Goal: Task Accomplishment & Management: Manage account settings

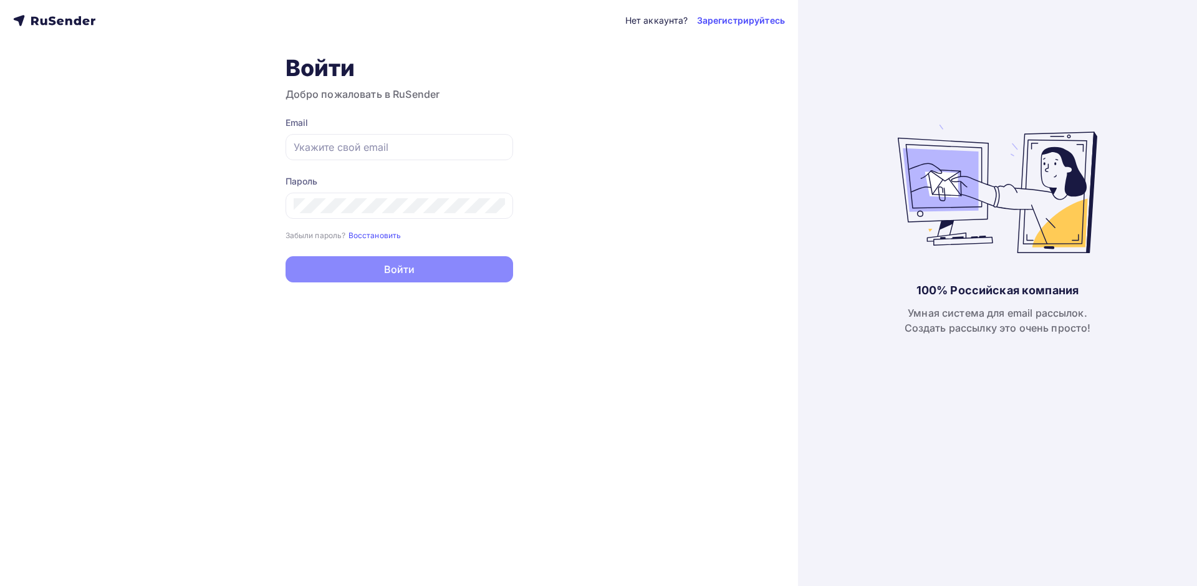
type input "[EMAIL_ADDRESS][DOMAIN_NAME]"
click at [401, 269] on button "Войти" at bounding box center [398, 269] width 227 height 26
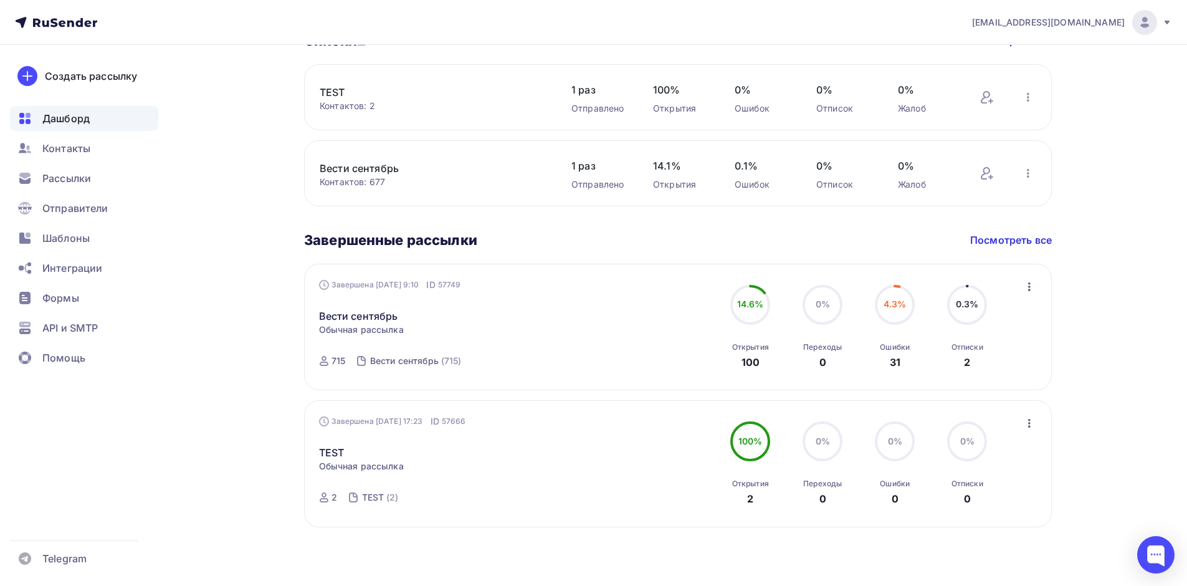
scroll to position [465, 0]
click at [1025, 283] on icon "button" at bounding box center [1029, 285] width 15 height 15
click at [988, 316] on div "Статистика" at bounding box center [973, 317] width 128 height 15
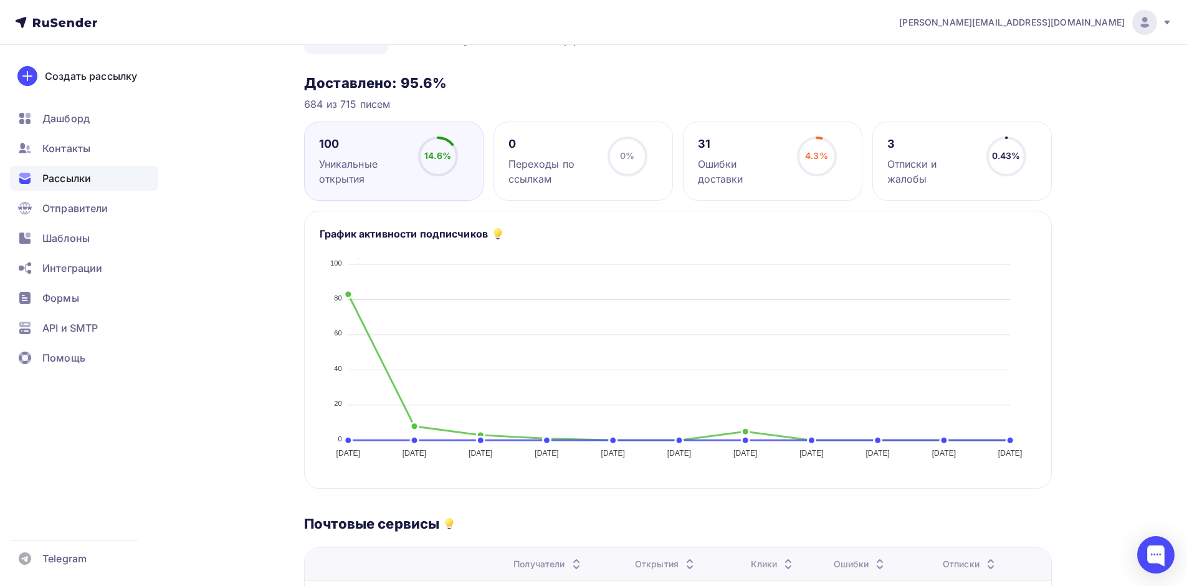
scroll to position [125, 0]
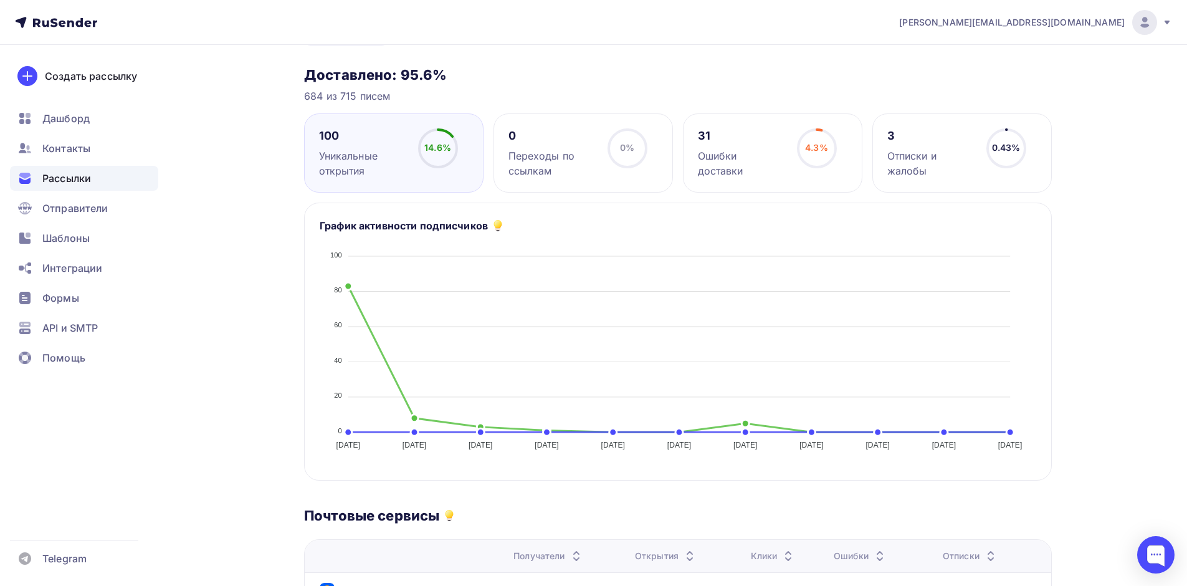
click at [760, 148] on div "Ошибки доставки" at bounding box center [742, 163] width 88 height 30
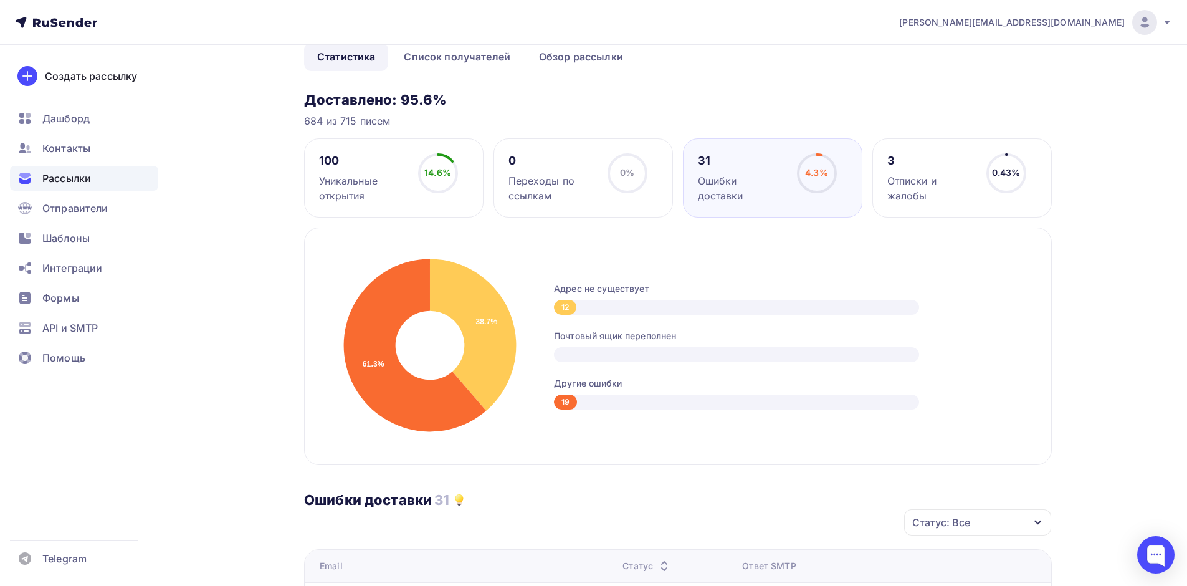
scroll to position [0, 0]
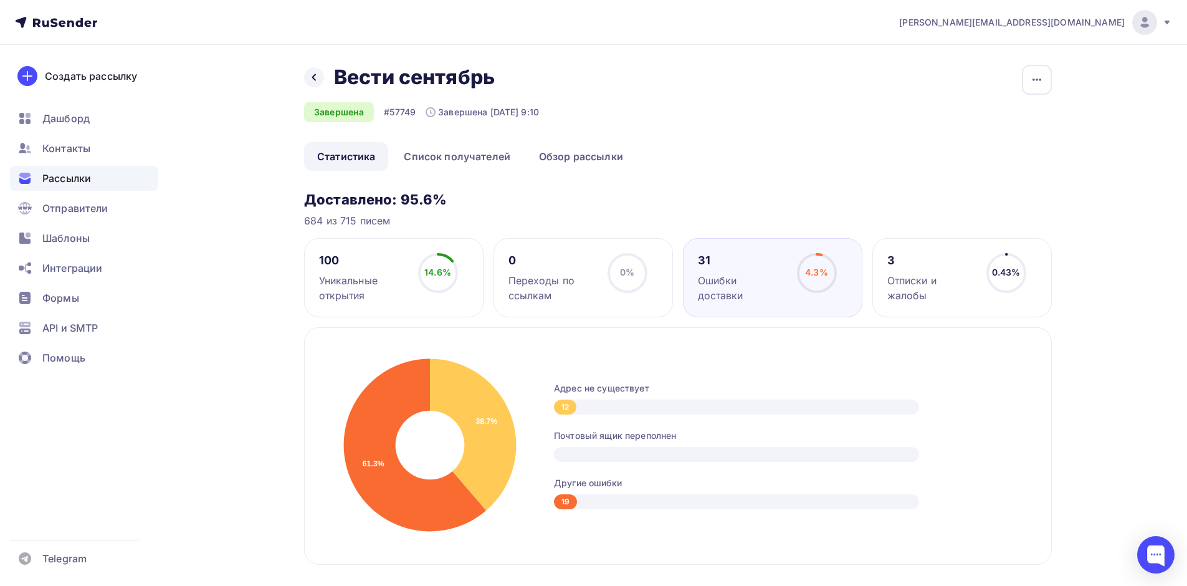
click at [904, 284] on div "Отписки и жалобы" at bounding box center [932, 288] width 88 height 30
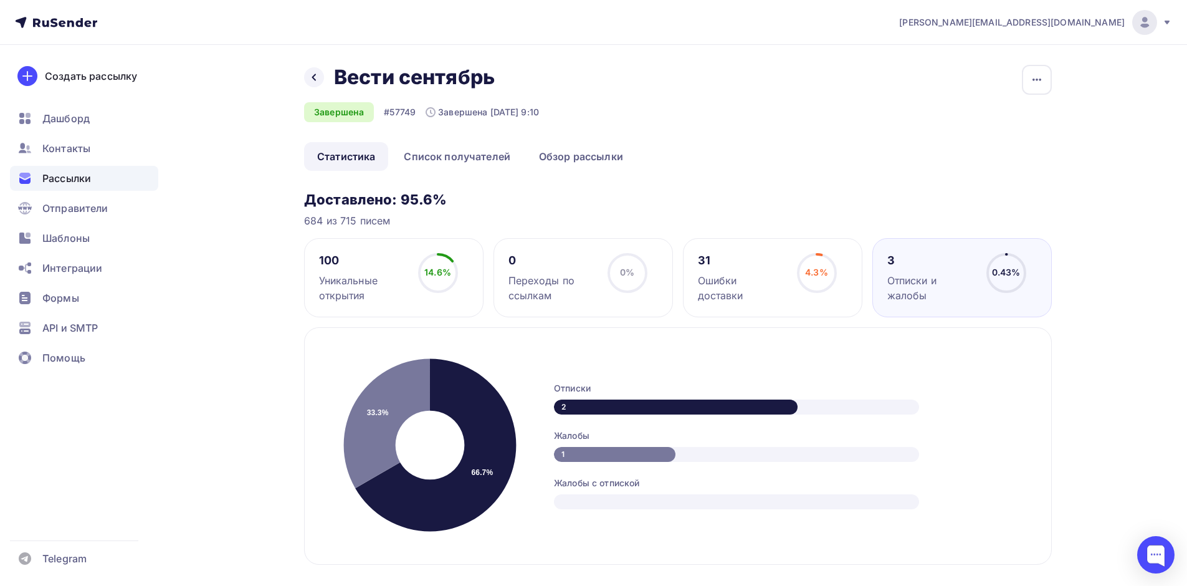
click at [73, 177] on span "Рассылки" at bounding box center [66, 178] width 49 height 15
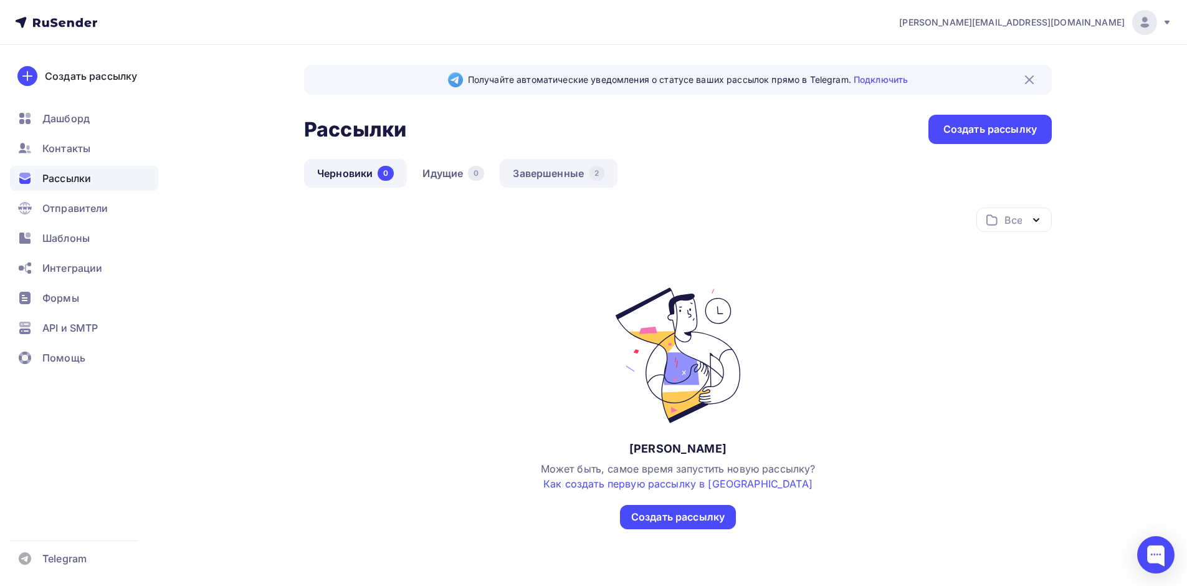
click at [539, 172] on link "Завершенные 2" at bounding box center [559, 173] width 118 height 29
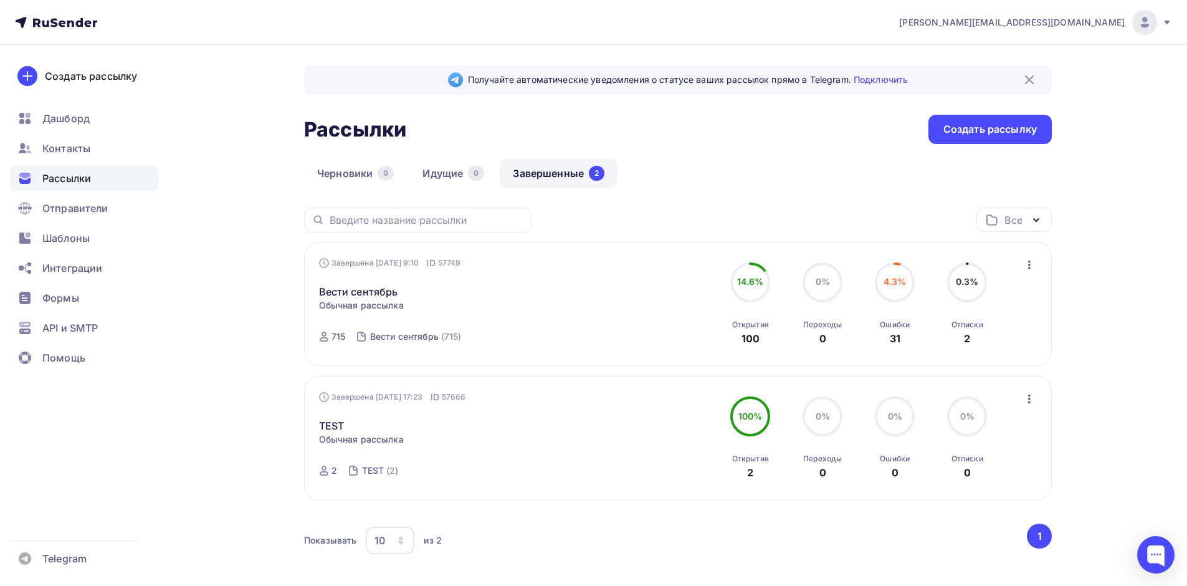
click at [1028, 264] on icon "button" at bounding box center [1029, 265] width 2 height 9
click at [188, 345] on div "Получайте автоматические уведомления о статусе ваших рассылок прямо в Telegram.…" at bounding box center [594, 348] width 1022 height 606
click at [69, 145] on span "Контакты" at bounding box center [66, 148] width 48 height 15
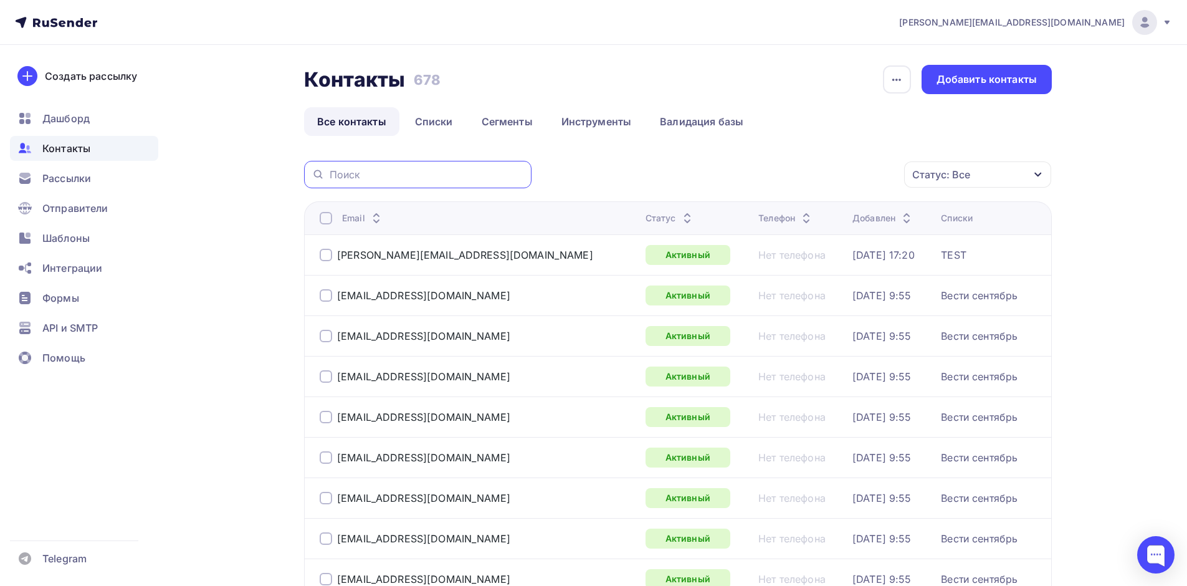
click at [379, 178] on input "text" at bounding box center [427, 175] width 194 height 14
type input "s.savva"
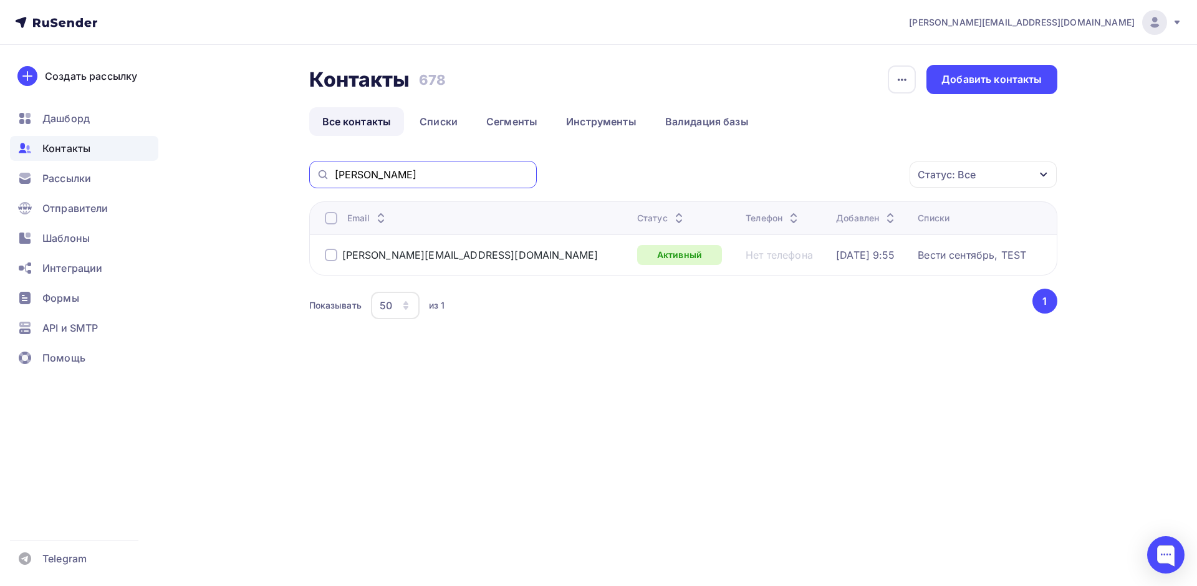
drag, startPoint x: 390, startPoint y: 172, endPoint x: 297, endPoint y: 187, distance: 94.7
click at [297, 187] on div "Контакты Контакты 678 678 История импорта Добавить контакты Все контакты Списки…" at bounding box center [599, 224] width 1022 height 358
click at [271, 219] on div "Контакты Контакты 678 678 История импорта Добавить контакты Все контакты Списки…" at bounding box center [599, 224] width 1022 height 358
click at [85, 185] on span "Рассылки" at bounding box center [66, 178] width 49 height 15
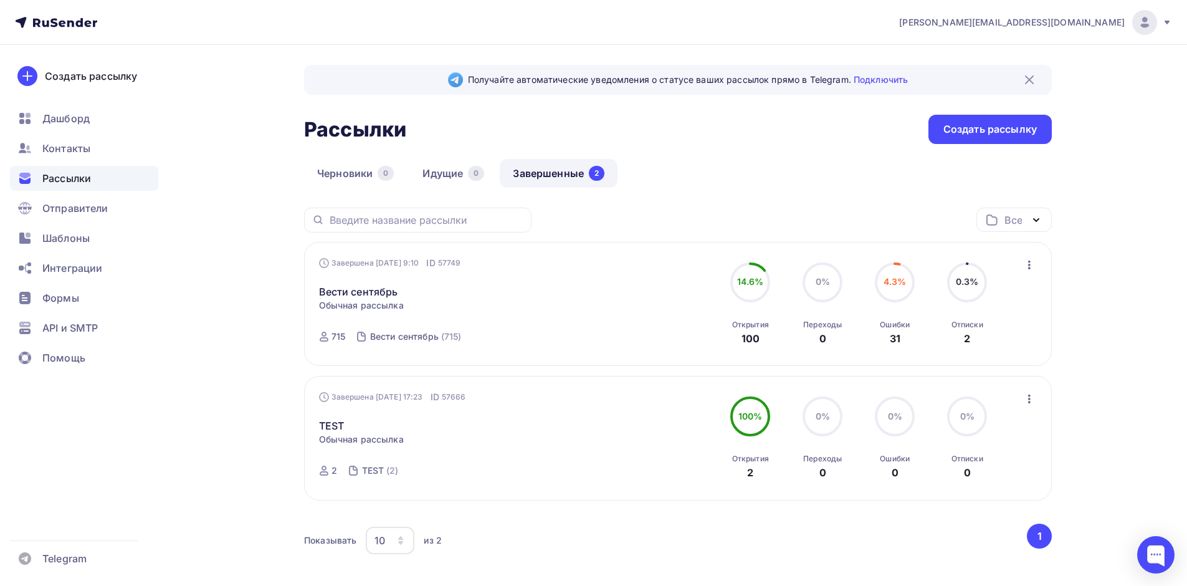
click at [1170, 21] on icon at bounding box center [1167, 22] width 10 height 10
click at [1003, 76] on span "[DEMOGRAPHIC_DATA]" at bounding box center [1042, 79] width 114 height 15
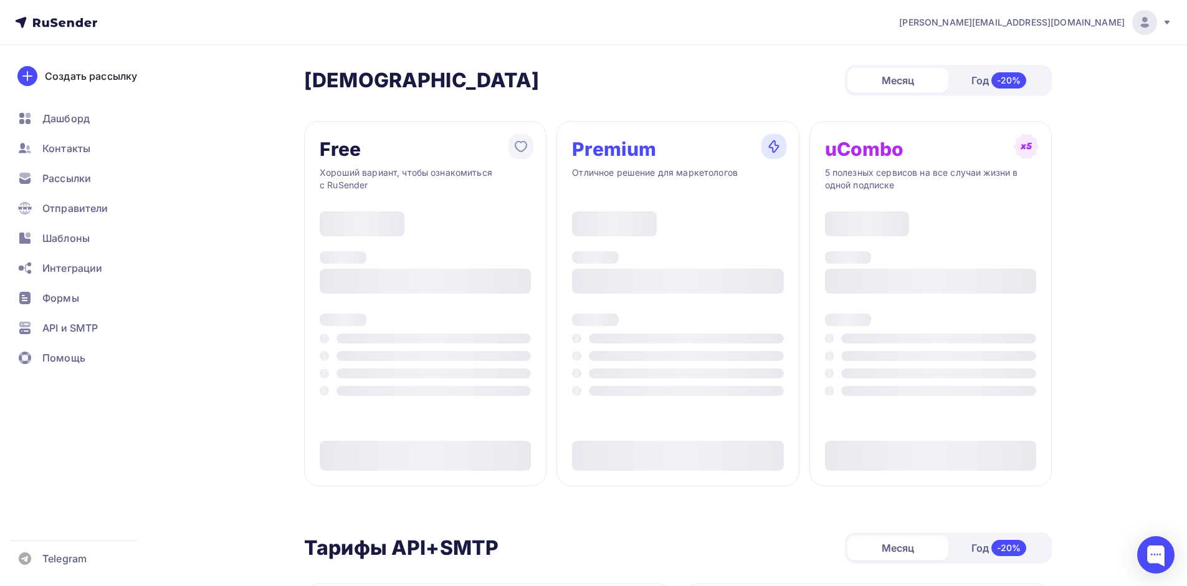
type input "500"
type input "100"
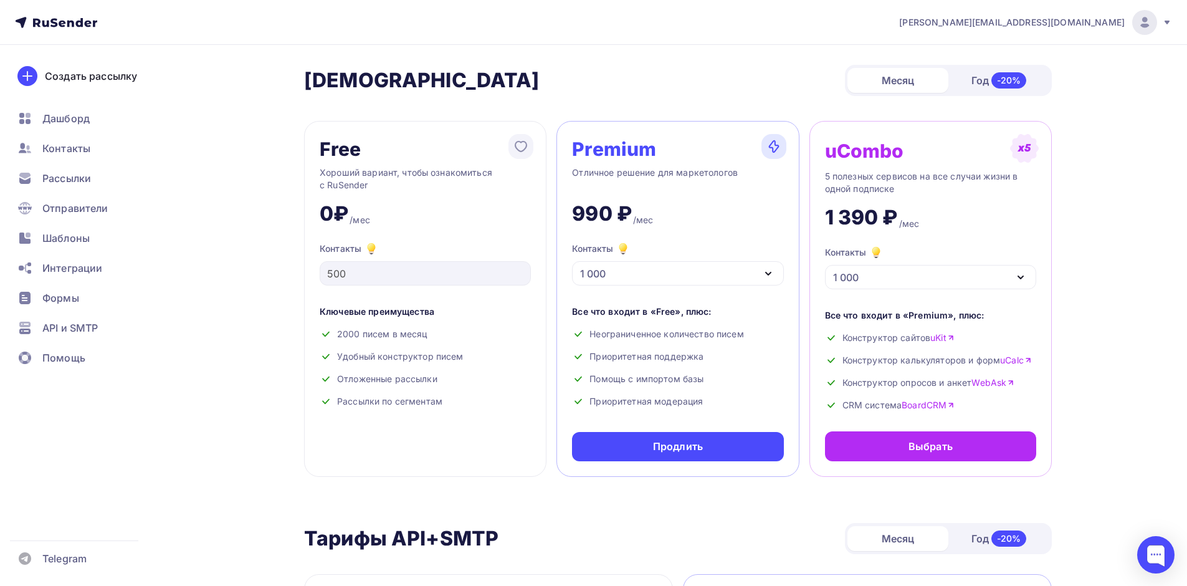
click at [1168, 22] on icon at bounding box center [1167, 23] width 5 height 4
click at [1005, 58] on span "Аккаунт" at bounding box center [1005, 54] width 41 height 15
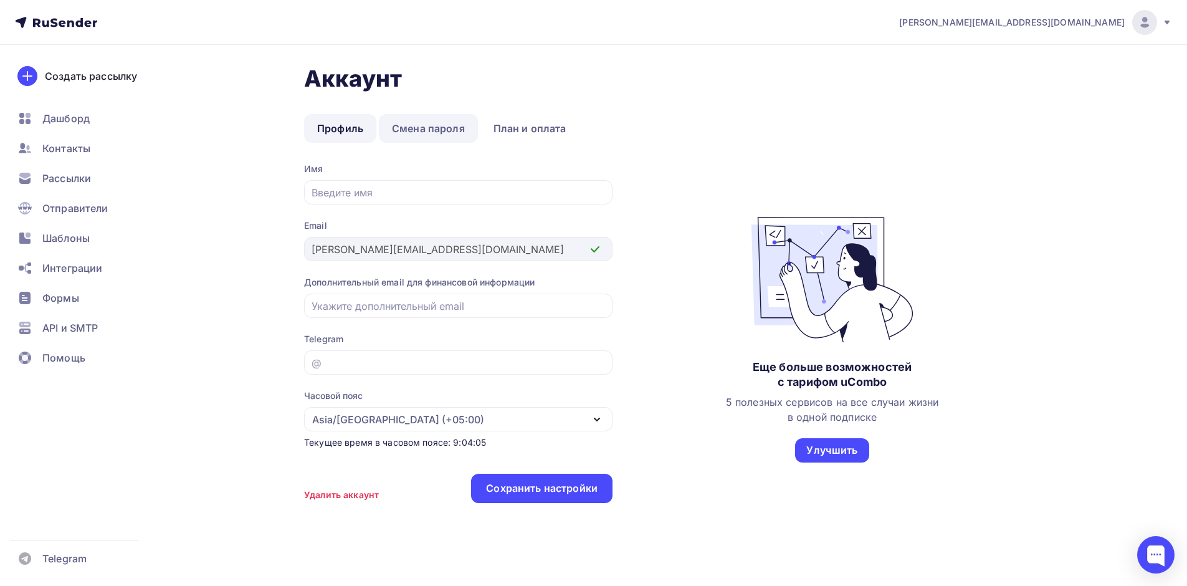
click at [428, 127] on link "Смена пароля" at bounding box center [428, 128] width 99 height 29
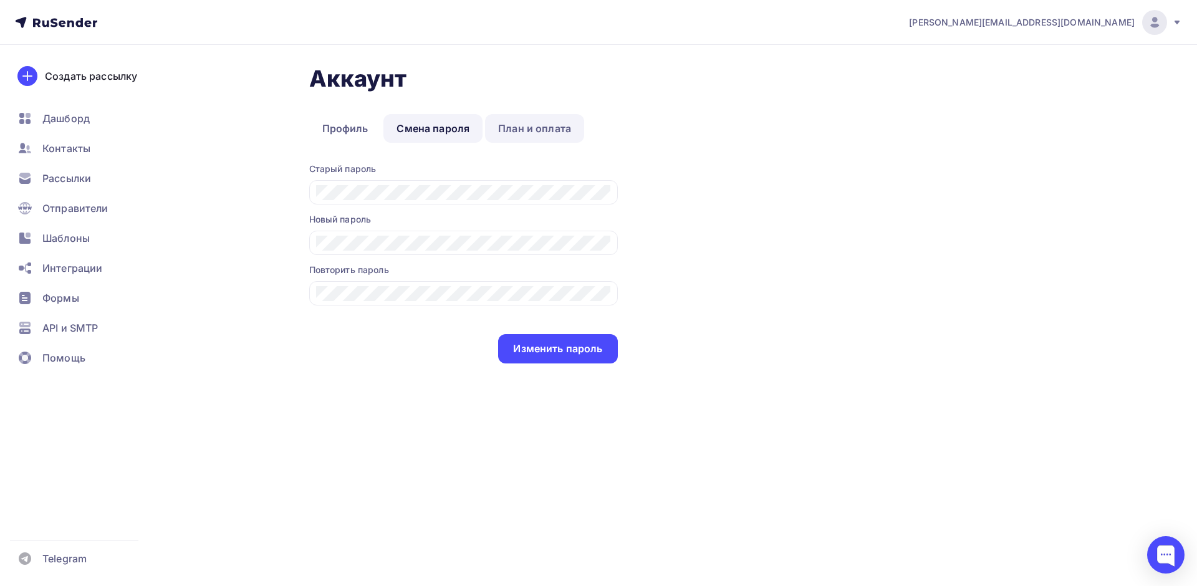
click at [519, 124] on link "План и оплата" at bounding box center [534, 128] width 99 height 29
